Goal: Task Accomplishment & Management: Use online tool/utility

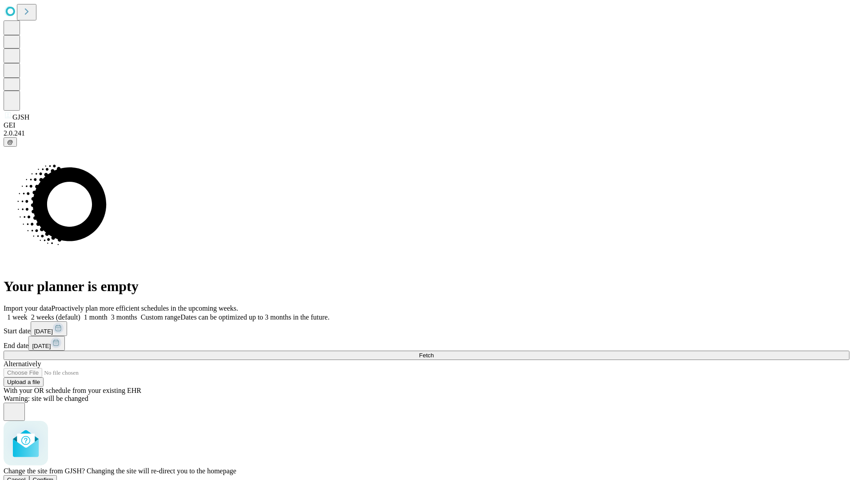
click at [54, 476] on span "Confirm" at bounding box center [43, 479] width 21 height 7
click at [108, 313] on label "1 month" at bounding box center [93, 317] width 27 height 8
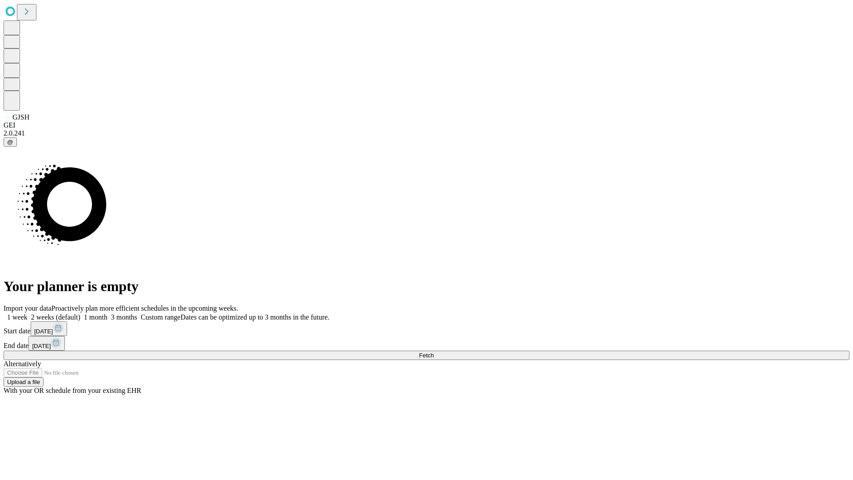
click at [434, 352] on span "Fetch" at bounding box center [426, 355] width 15 height 7
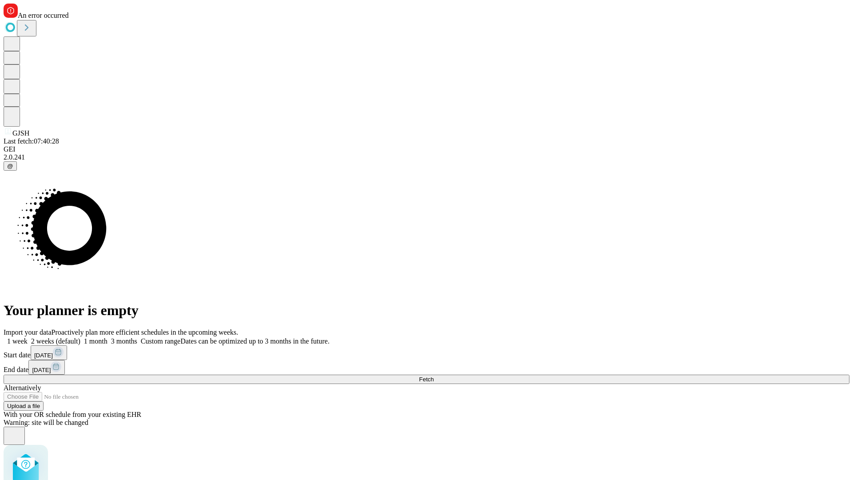
click at [108, 337] on label "1 month" at bounding box center [93, 341] width 27 height 8
click at [434, 376] on span "Fetch" at bounding box center [426, 379] width 15 height 7
click at [108, 337] on label "1 month" at bounding box center [93, 341] width 27 height 8
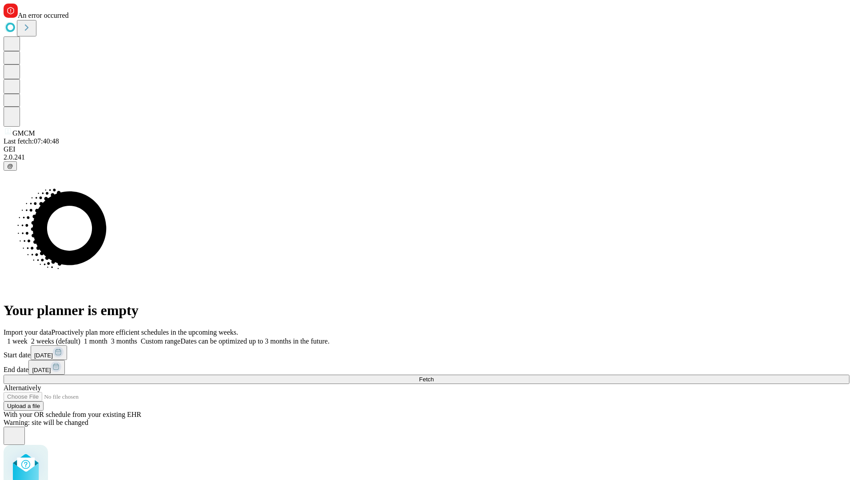
click at [434, 376] on span "Fetch" at bounding box center [426, 379] width 15 height 7
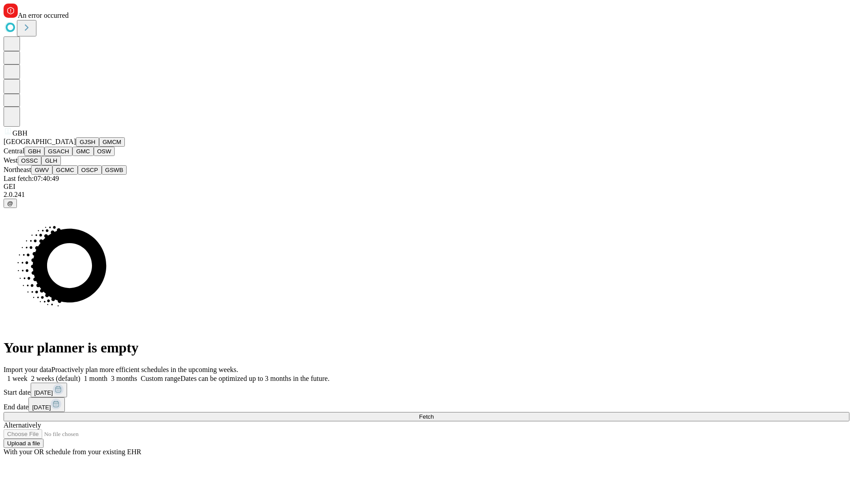
click at [69, 156] on button "GSACH" at bounding box center [58, 151] width 28 height 9
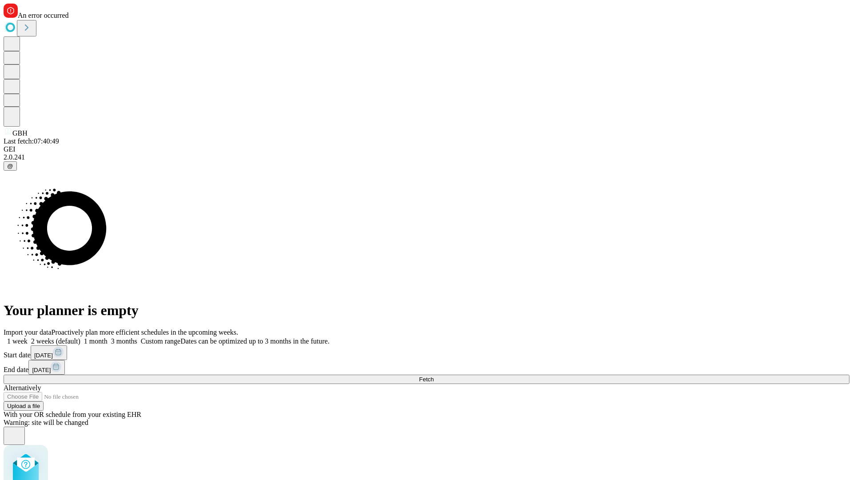
click at [108, 337] on label "1 month" at bounding box center [93, 341] width 27 height 8
click at [434, 376] on span "Fetch" at bounding box center [426, 379] width 15 height 7
click at [108, 337] on label "1 month" at bounding box center [93, 341] width 27 height 8
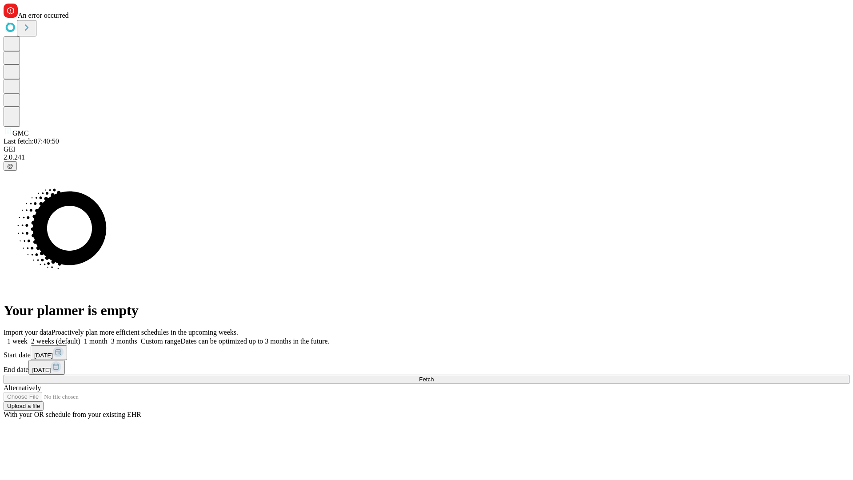
click at [434, 376] on span "Fetch" at bounding box center [426, 379] width 15 height 7
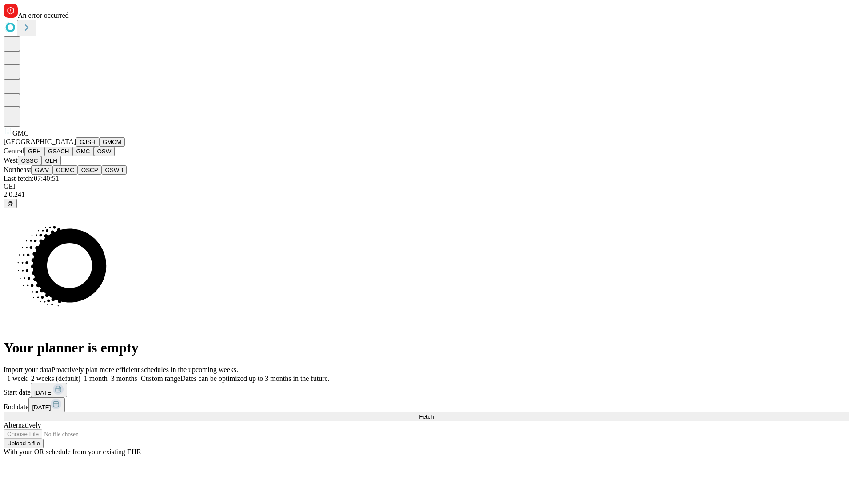
click at [94, 156] on button "OSW" at bounding box center [104, 151] width 21 height 9
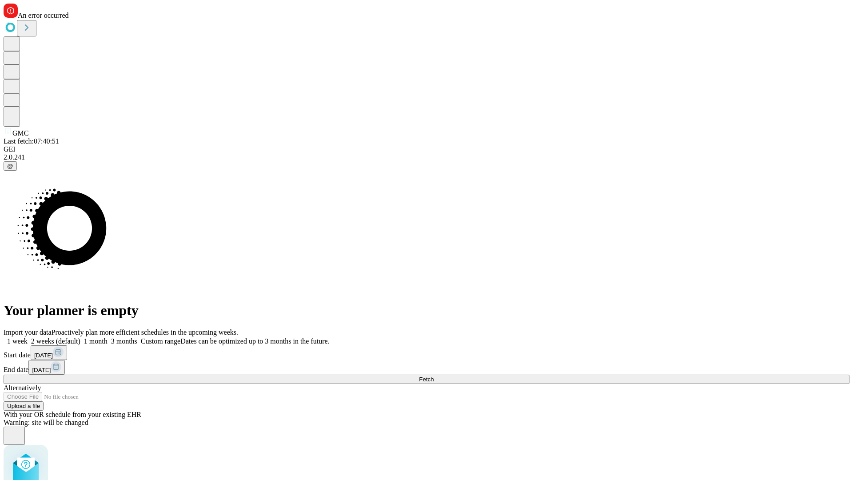
click at [108, 337] on label "1 month" at bounding box center [93, 341] width 27 height 8
click at [434, 376] on span "Fetch" at bounding box center [426, 379] width 15 height 7
click at [108, 337] on label "1 month" at bounding box center [93, 341] width 27 height 8
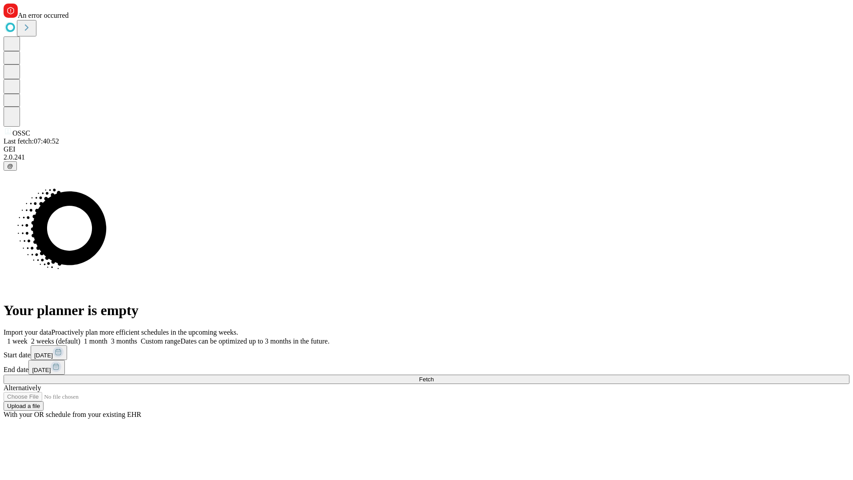
click at [434, 376] on span "Fetch" at bounding box center [426, 379] width 15 height 7
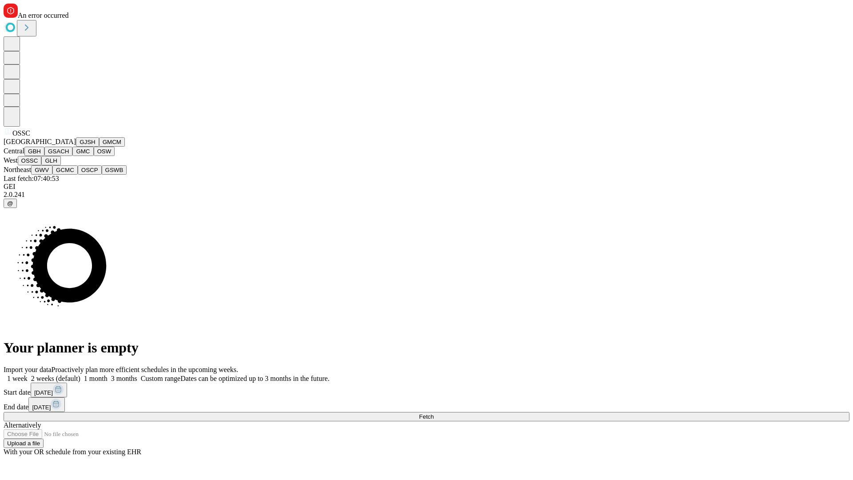
click at [60, 165] on button "GLH" at bounding box center [50, 160] width 19 height 9
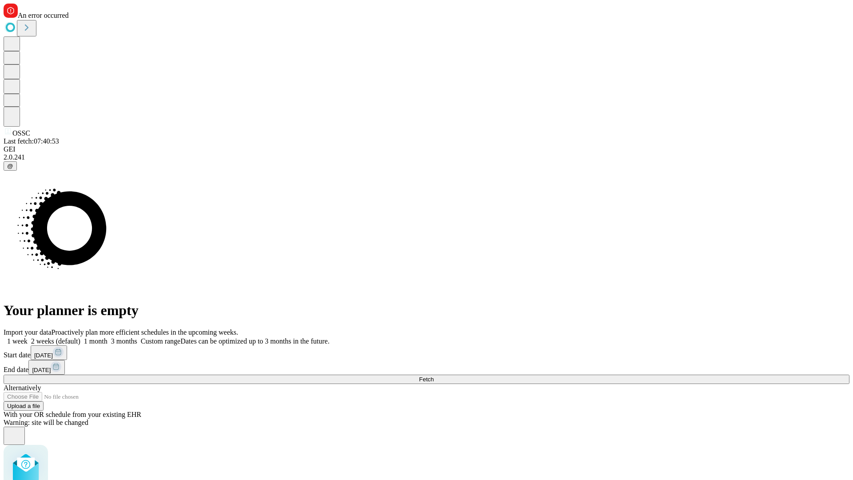
click at [108, 337] on label "1 month" at bounding box center [93, 341] width 27 height 8
click at [434, 376] on span "Fetch" at bounding box center [426, 379] width 15 height 7
click at [108, 337] on label "1 month" at bounding box center [93, 341] width 27 height 8
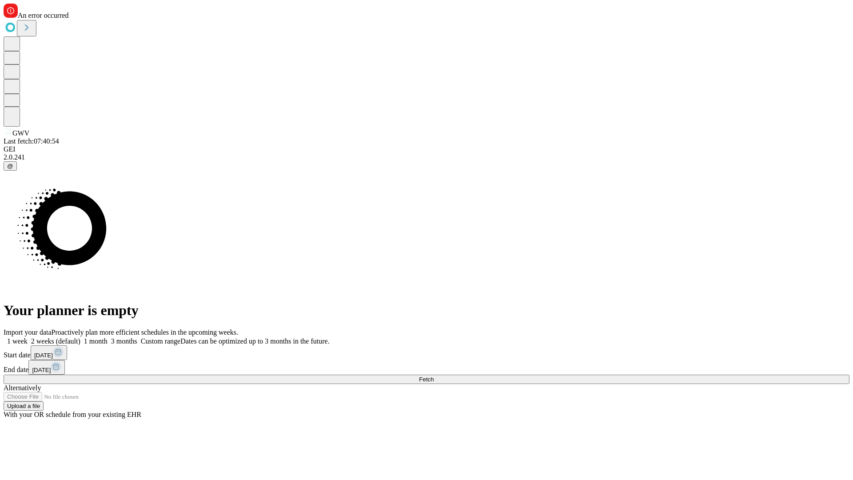
click at [434, 376] on span "Fetch" at bounding box center [426, 379] width 15 height 7
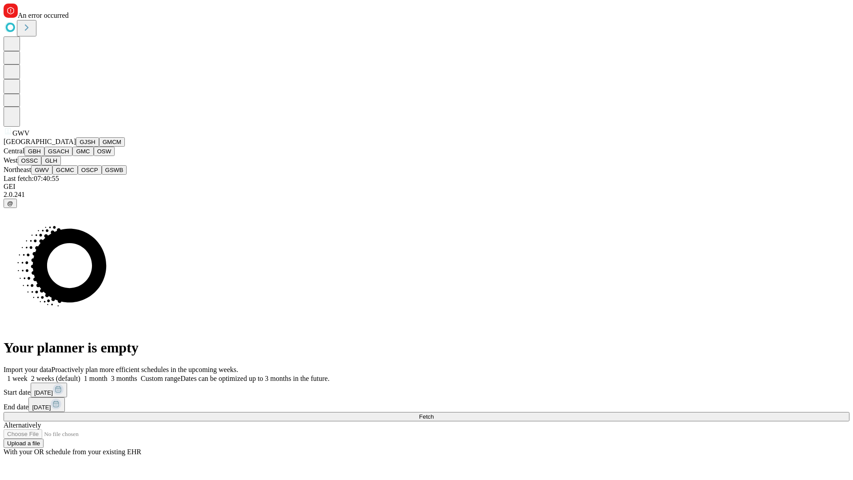
click at [69, 175] on button "GCMC" at bounding box center [64, 169] width 25 height 9
